Goal: Information Seeking & Learning: Understand process/instructions

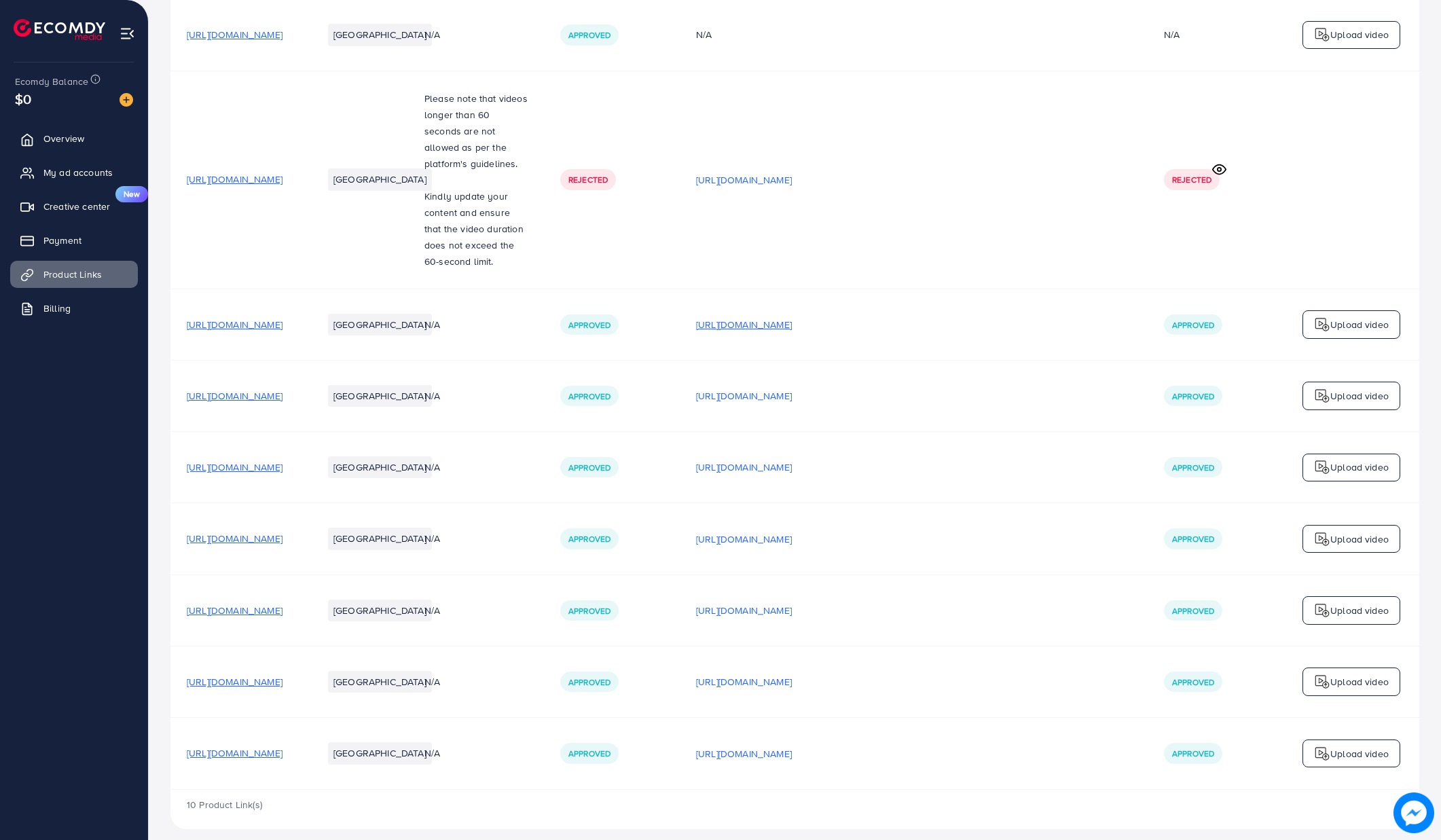
scroll to position [350, 0]
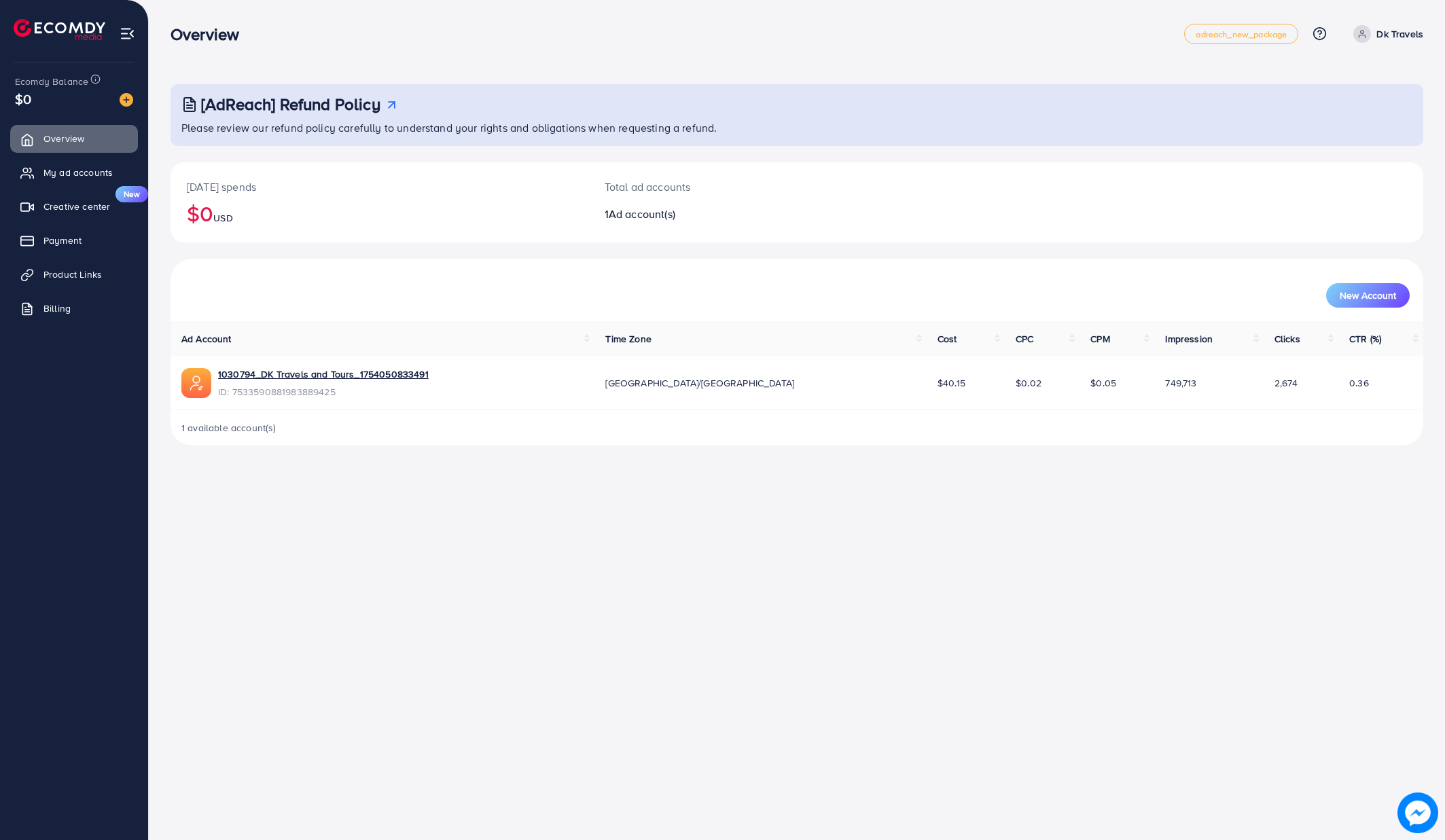
click at [755, 45] on div "Overview adreach_new_package Help Center Contact Support Plans and Pricing Term…" at bounding box center [797, 34] width 1253 height 38
click at [731, 51] on div "Overview adreach_new_package Help Center Contact Support Plans and Pricing Term…" at bounding box center [797, 34] width 1253 height 38
click at [665, 64] on div "[AdReach] Refund Policy Please review our refund policy carefully to understand…" at bounding box center [797, 234] width 1296 height 467
